Goal: Transaction & Acquisition: Purchase product/service

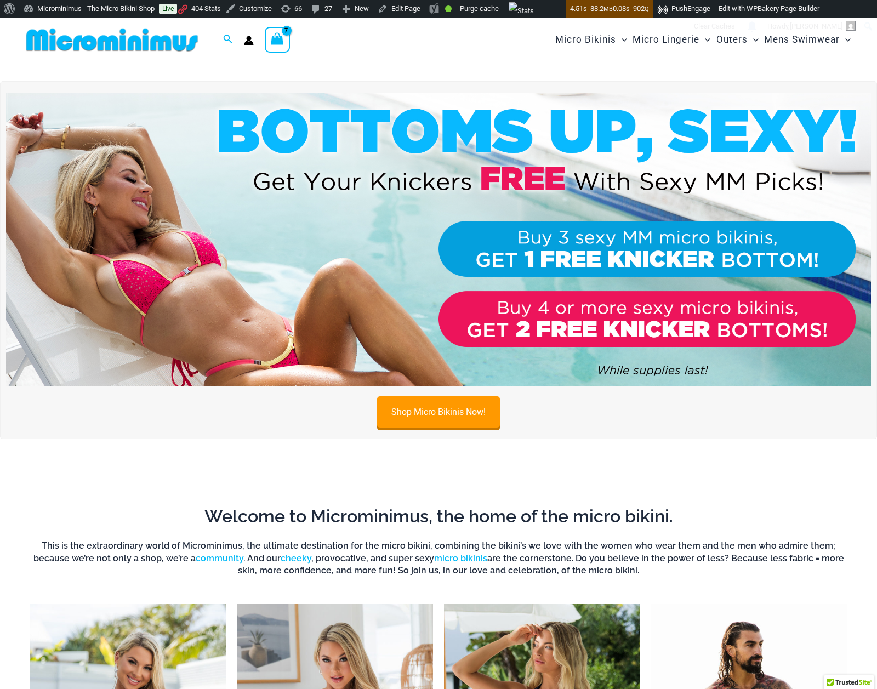
click at [373, 215] on img at bounding box center [438, 240] width 865 height 294
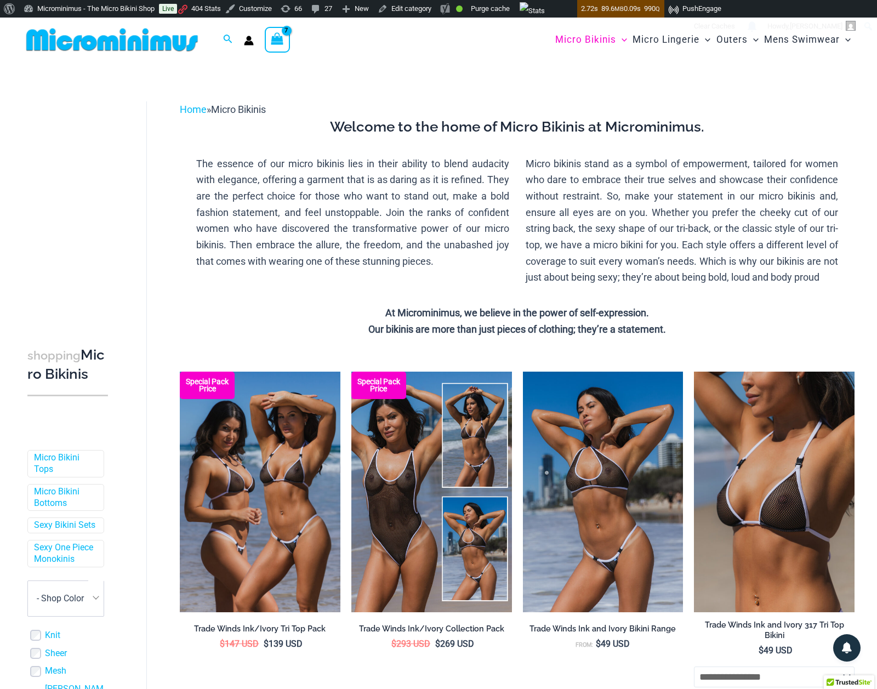
click at [219, 42] on div "Search for: Search Search" at bounding box center [228, 40] width 21 height 14
click at [227, 40] on icon "Search icon link" at bounding box center [227, 40] width 9 height 10
type input "*"
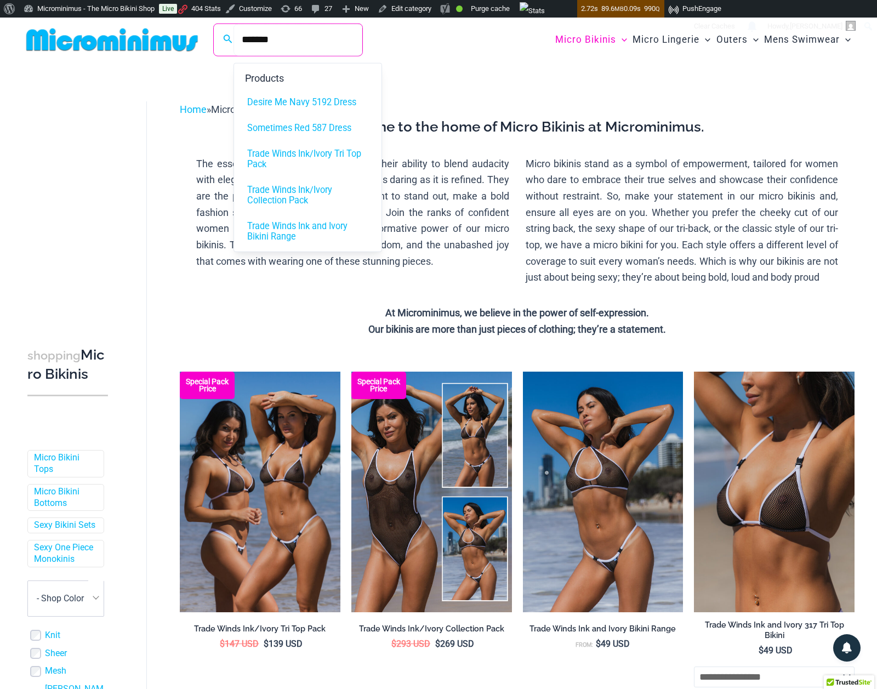
type input "*******"
click button "Search" at bounding box center [0, 0] width 0 height 0
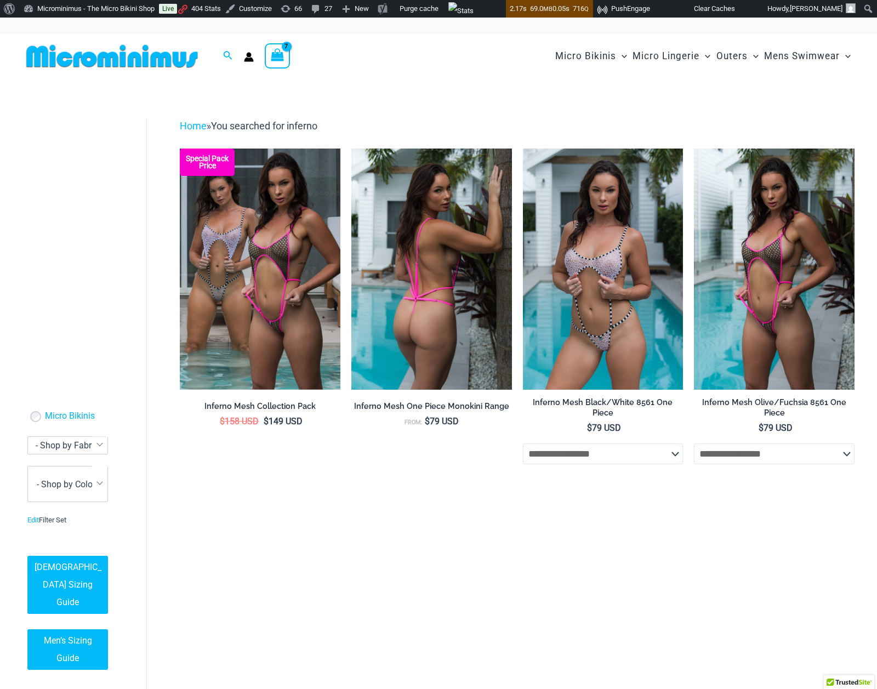
click at [423, 291] on img at bounding box center [431, 269] width 161 height 241
